Goal: Task Accomplishment & Management: Complete application form

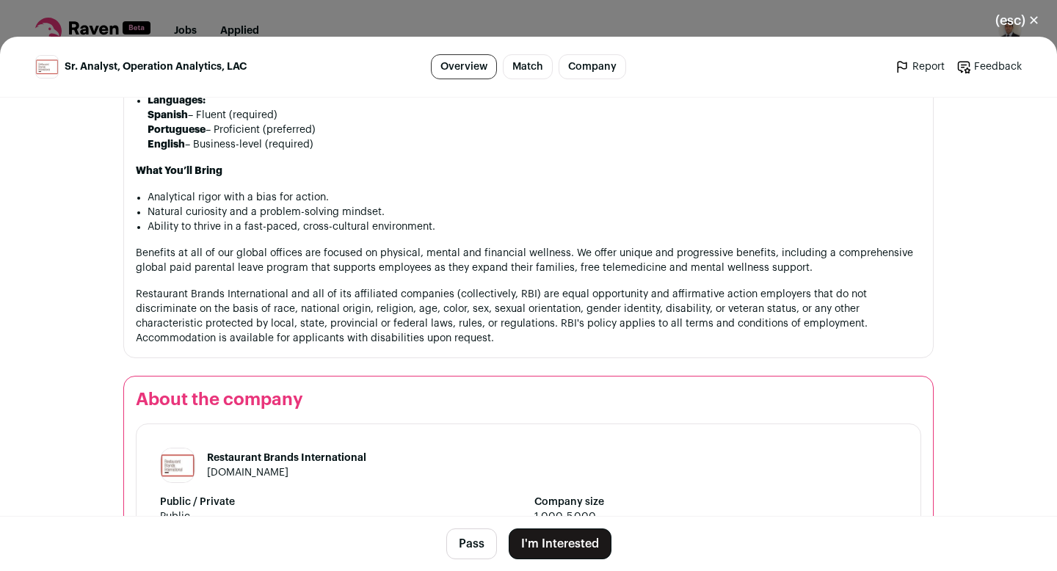
scroll to position [1538, 0]
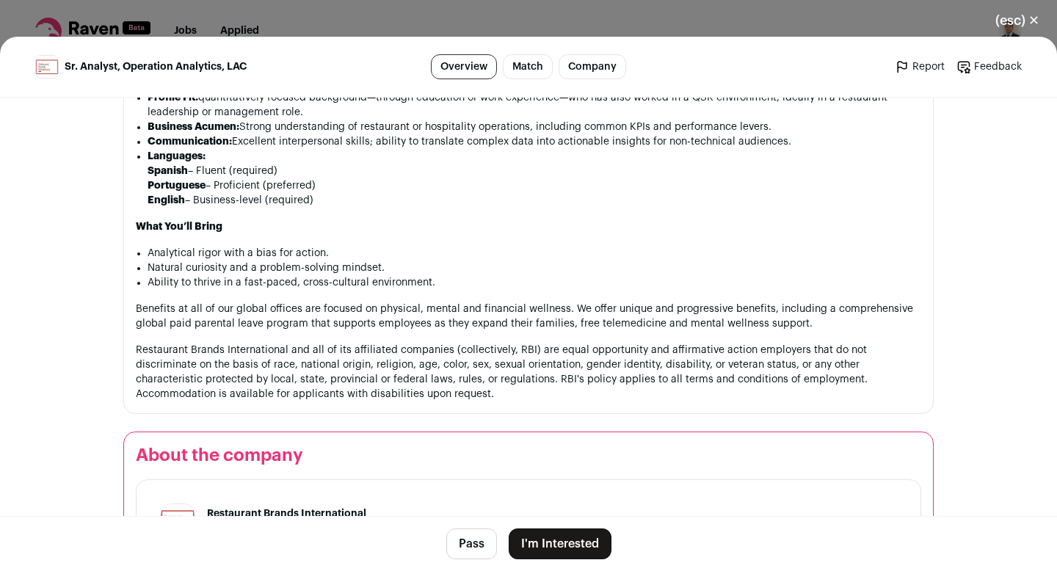
click at [533, 531] on button "I'm Interested" at bounding box center [560, 544] width 103 height 31
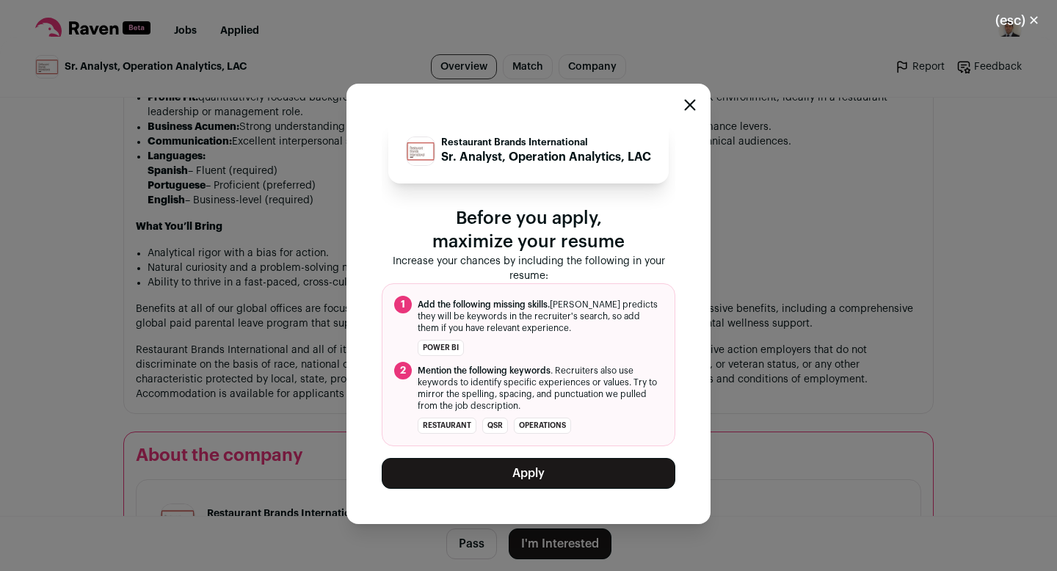
click at [525, 480] on button "Apply" at bounding box center [529, 473] width 294 height 31
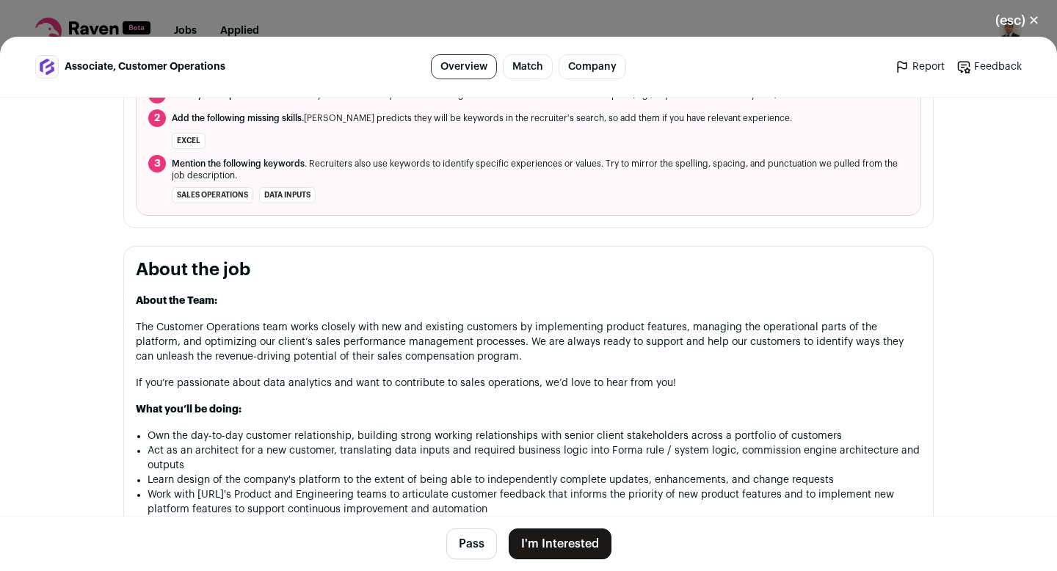
scroll to position [549, 0]
